Goal: Information Seeking & Learning: Understand process/instructions

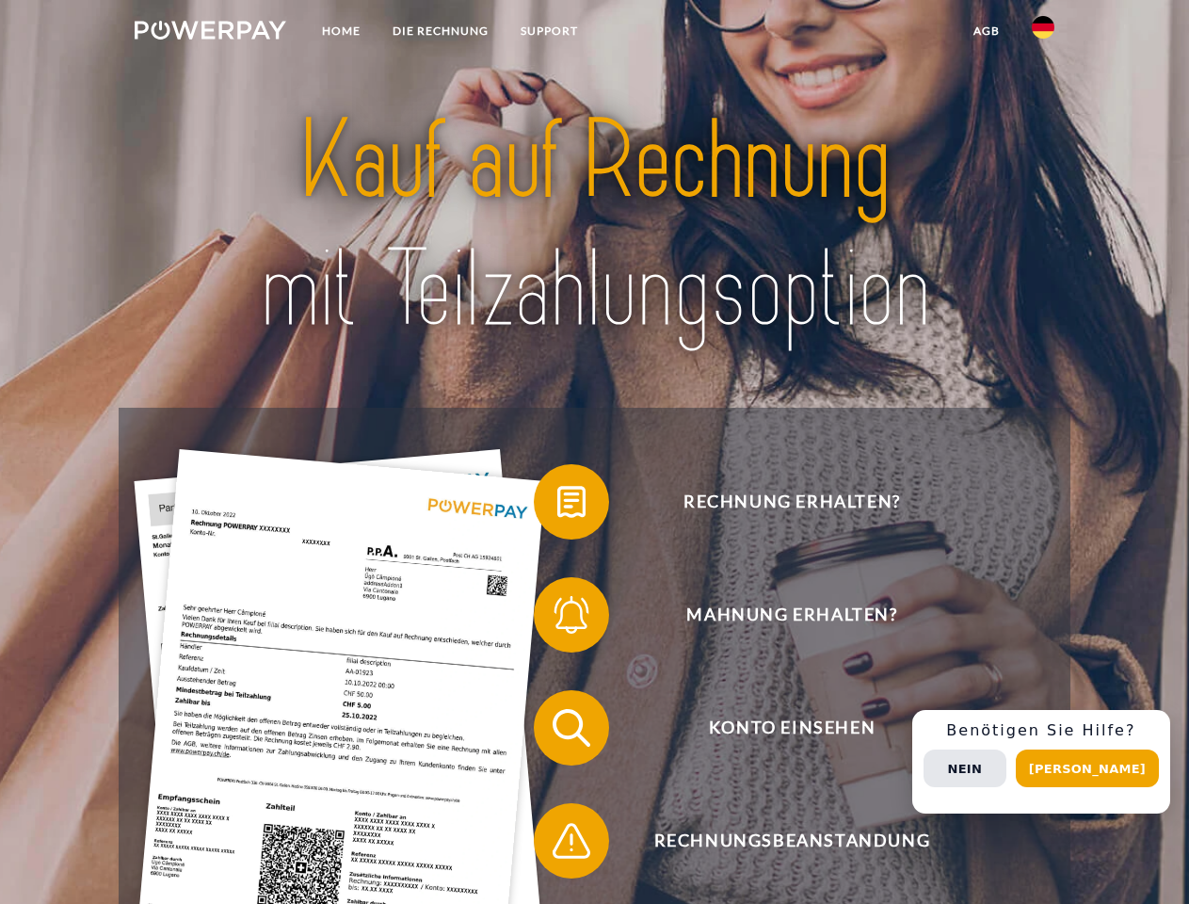
click at [210, 33] on img at bounding box center [211, 30] width 152 height 19
click at [1043, 33] on img at bounding box center [1043, 27] width 23 height 23
click at [986, 31] on link "agb" at bounding box center [987, 31] width 58 height 34
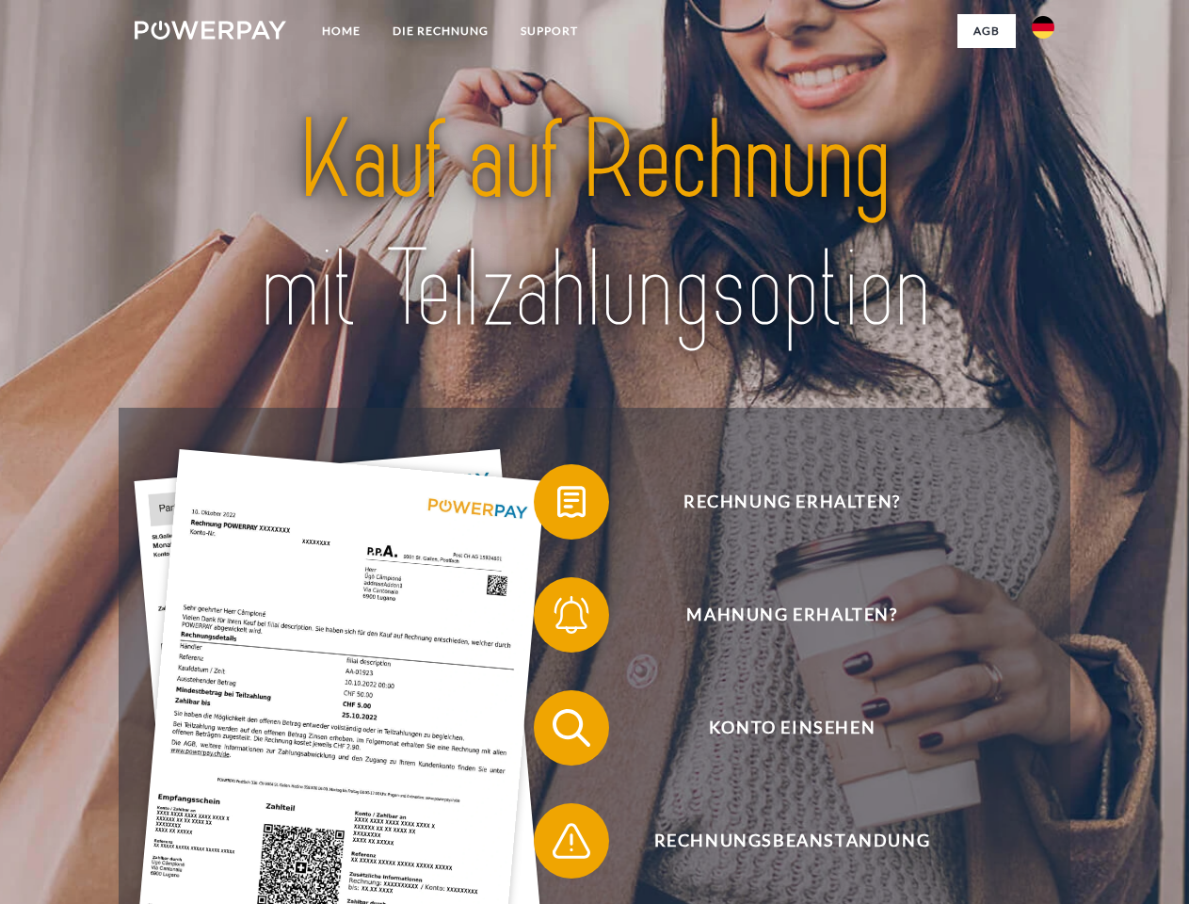
click at [557, 506] on span at bounding box center [543, 502] width 94 height 94
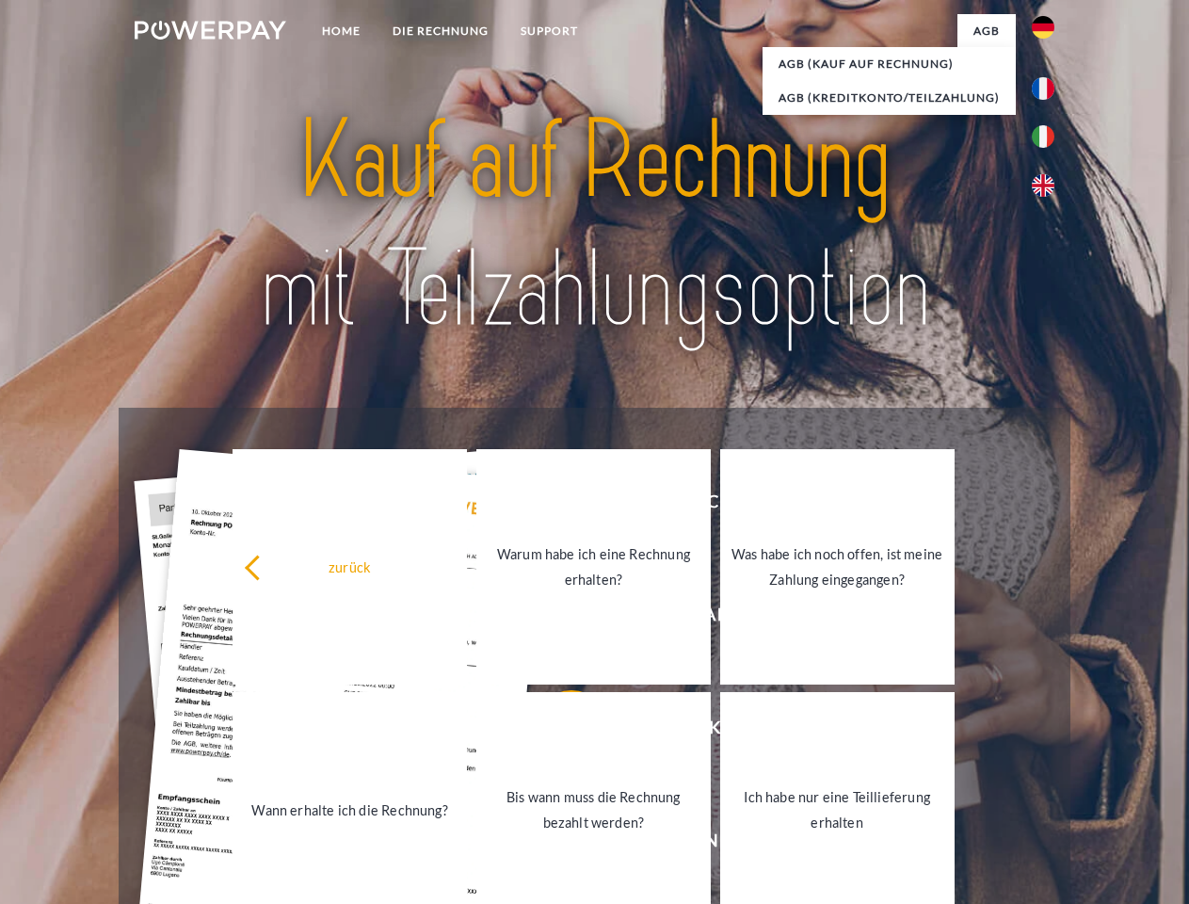
click at [557, 619] on div "Rechnung erhalten? Mahnung erhalten? Konto einsehen" at bounding box center [594, 784] width 951 height 753
click at [557, 732] on link "Bis wann muss die Rechnung bezahlt werden?" at bounding box center [593, 809] width 234 height 235
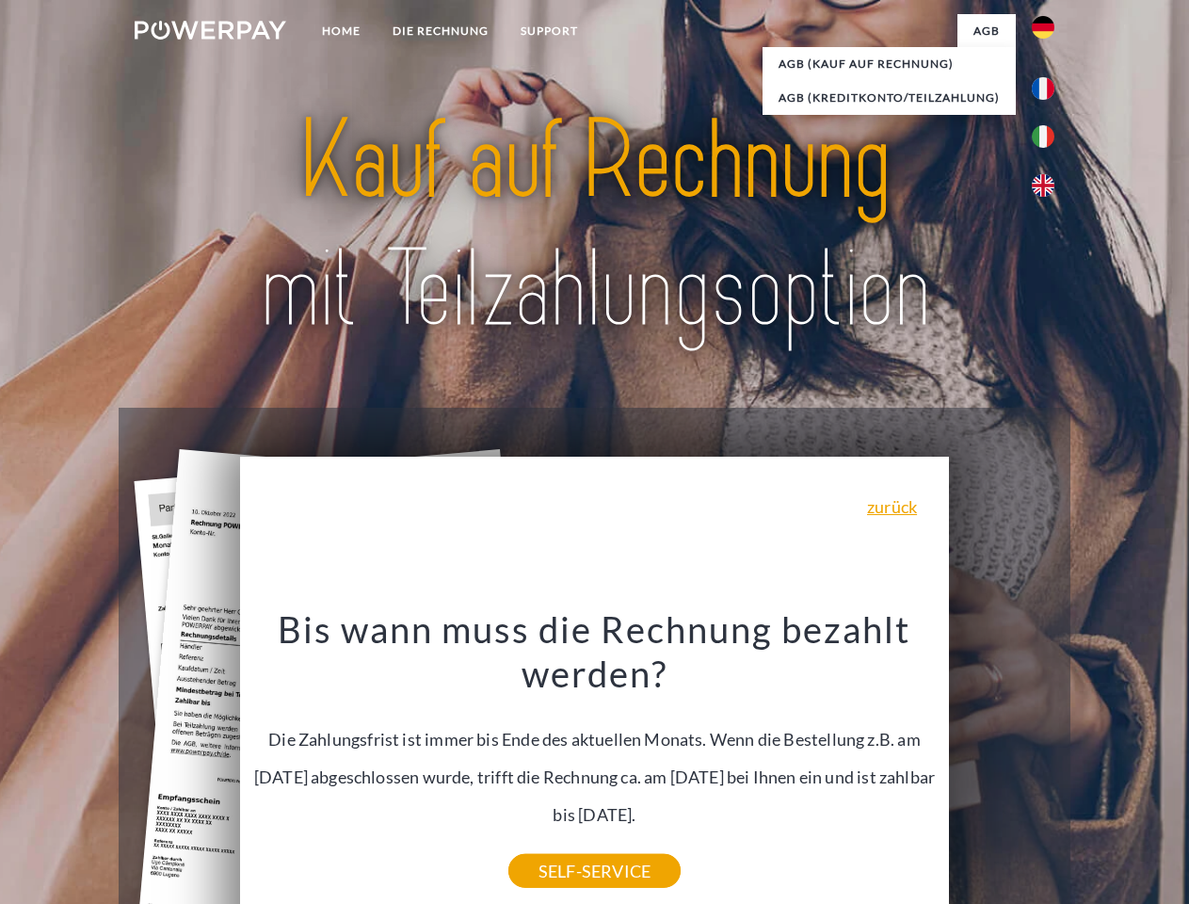
click at [1048, 762] on div "Rechnung erhalten? Mahnung erhalten? Konto einsehen" at bounding box center [594, 784] width 951 height 753
click at [1002, 765] on span "Konto einsehen" at bounding box center [791, 727] width 461 height 75
click at [1094, 768] on header "Home DIE RECHNUNG SUPPORT" at bounding box center [594, 650] width 1189 height 1300
